Goal: Task Accomplishment & Management: Manage account settings

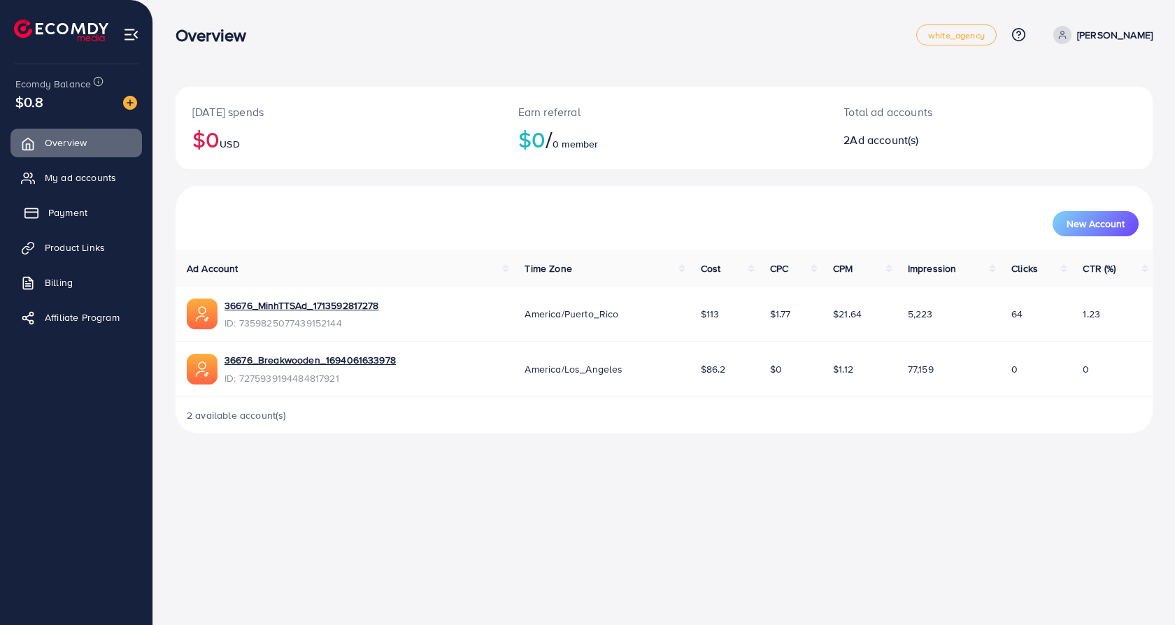
click at [48, 206] on span "Payment" at bounding box center [67, 213] width 39 height 14
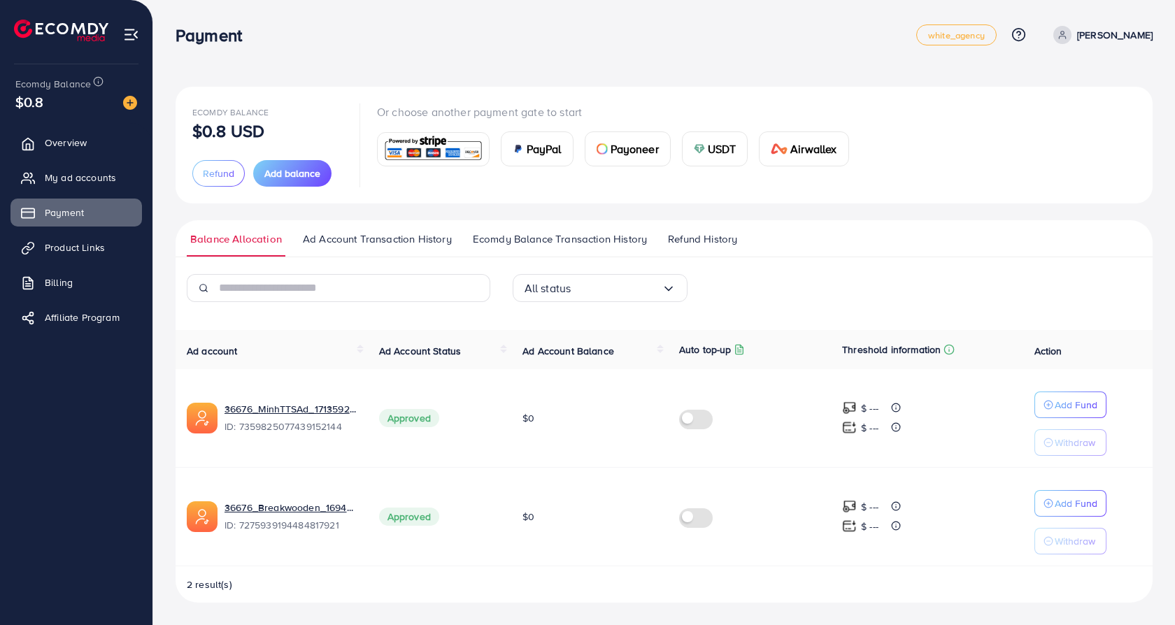
click at [713, 152] on span "USDT" at bounding box center [722, 149] width 29 height 17
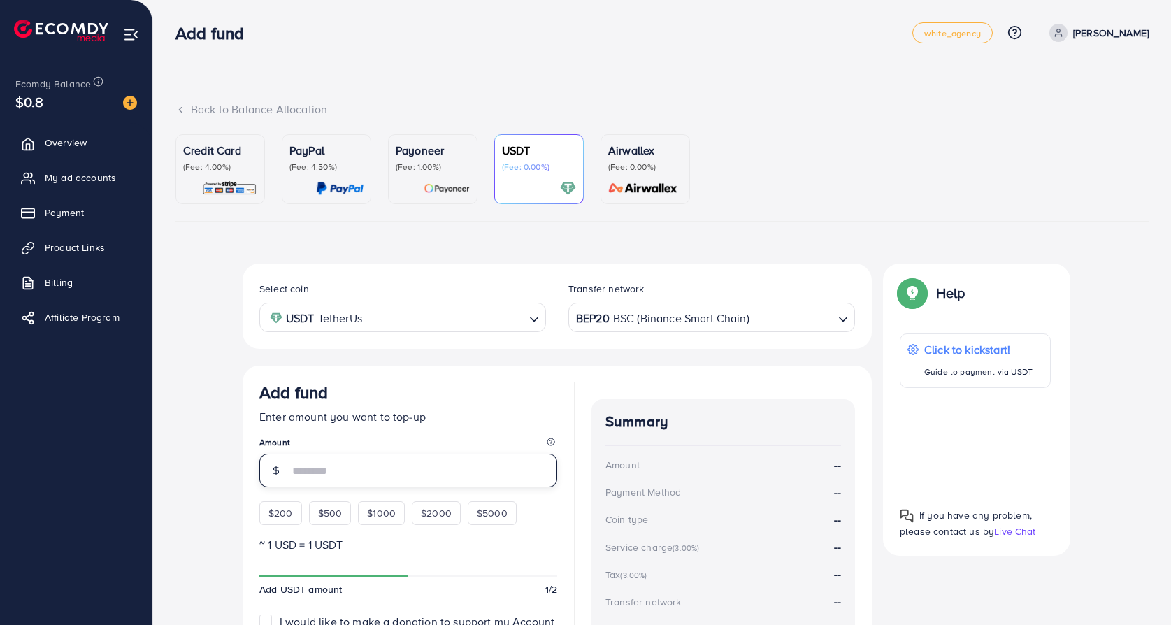
scroll to position [3, 0]
